Goal: Check status: Check status

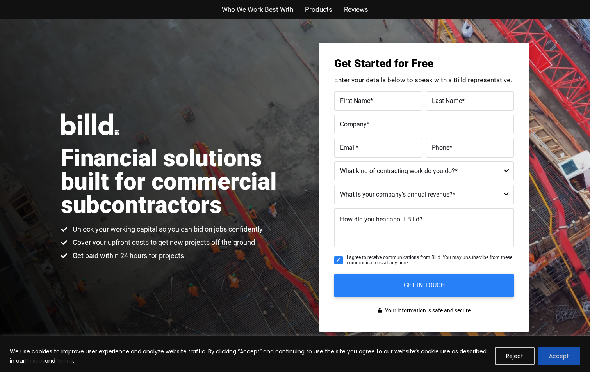
click at [574, 359] on button "Accept" at bounding box center [558, 356] width 43 height 17
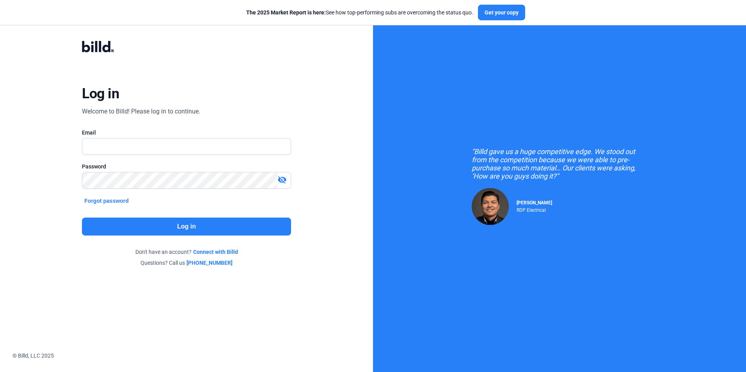
click at [206, 117] on div "Log in Welcome to Billd! Please log in to continue. Email Password visibility_o…" at bounding box center [186, 154] width 268 height 256
drag, startPoint x: 181, startPoint y: 156, endPoint x: 183, endPoint y: 148, distance: 8.8
click at [181, 151] on div "Email" at bounding box center [186, 146] width 209 height 34
click at [183, 148] on input "text" at bounding box center [186, 147] width 208 height 16
type input "[EMAIL_ADDRESS][DOMAIN_NAME]"
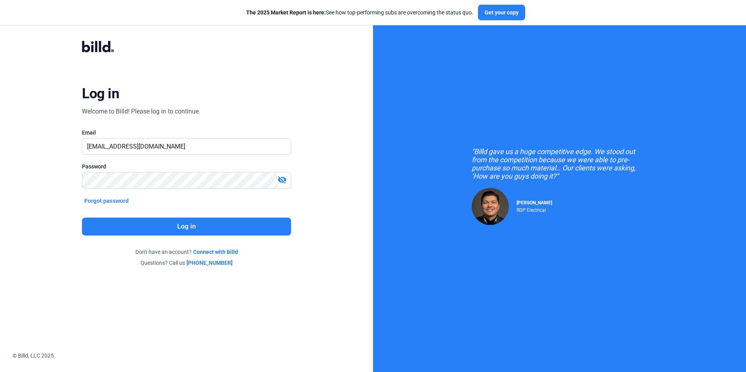
click at [246, 232] on button "Log in" at bounding box center [186, 227] width 209 height 18
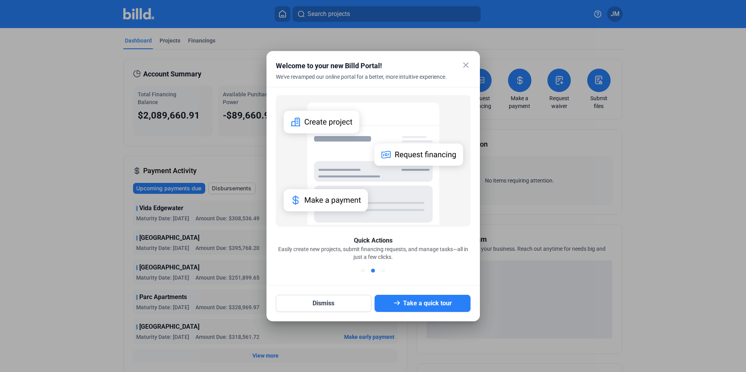
click at [464, 63] on mat-icon "close" at bounding box center [465, 64] width 9 height 9
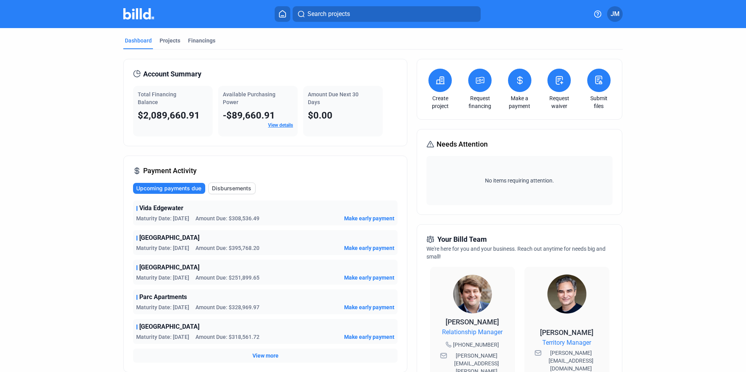
click at [285, 128] on link "View details" at bounding box center [280, 125] width 25 height 5
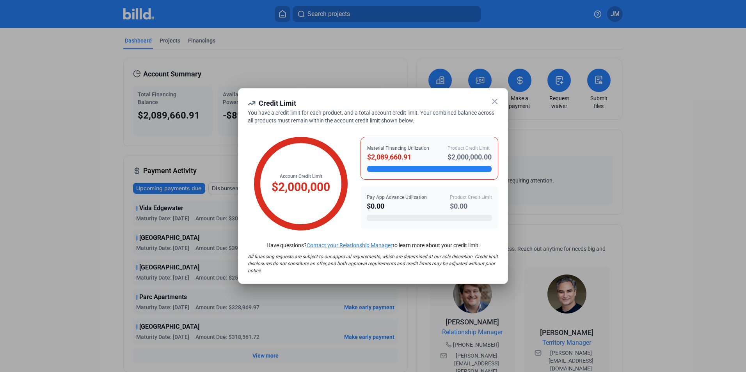
click at [493, 100] on icon at bounding box center [494, 101] width 5 height 5
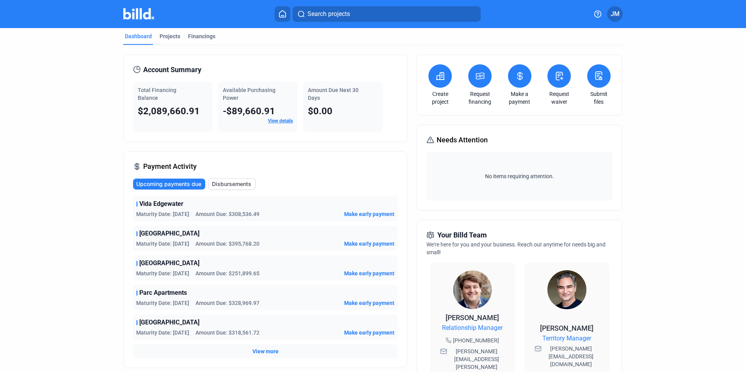
scroll to position [199, 0]
